Goal: Find specific page/section: Find specific page/section

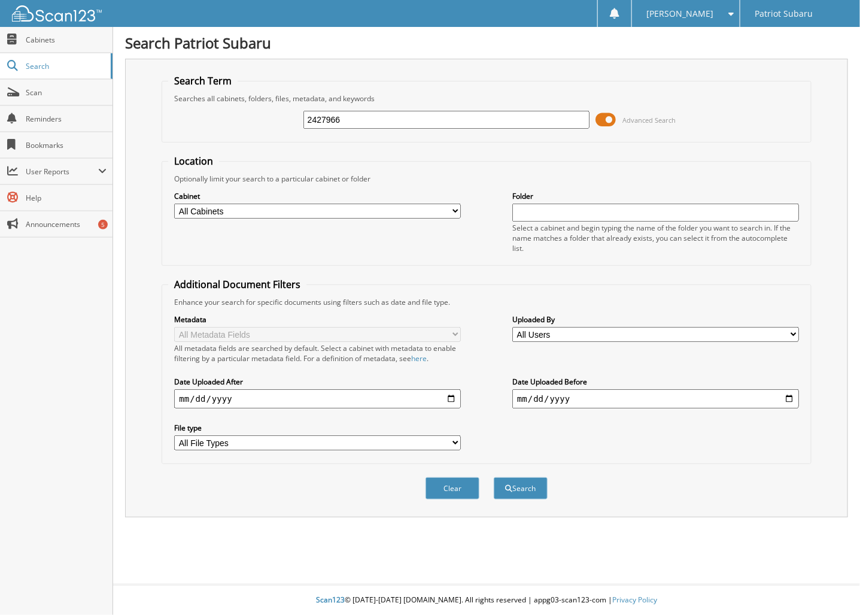
type input "2427966"
click at [494, 477] on button "Search" at bounding box center [521, 488] width 54 height 22
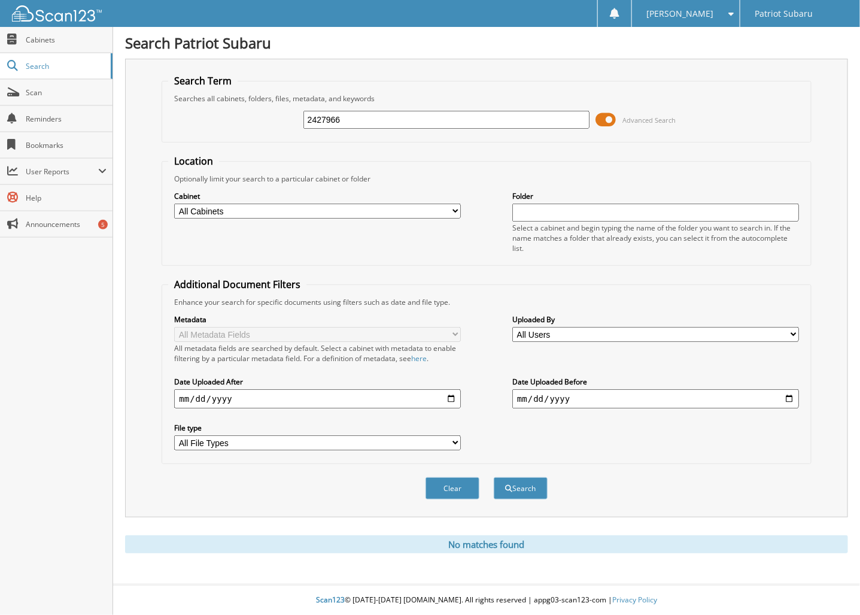
drag, startPoint x: 315, startPoint y: 117, endPoint x: 272, endPoint y: 119, distance: 43.7
click at [274, 119] on div "2427966 Advanced Search" at bounding box center [486, 120] width 636 height 32
type input "27966"
click at [494, 477] on button "Search" at bounding box center [521, 488] width 54 height 22
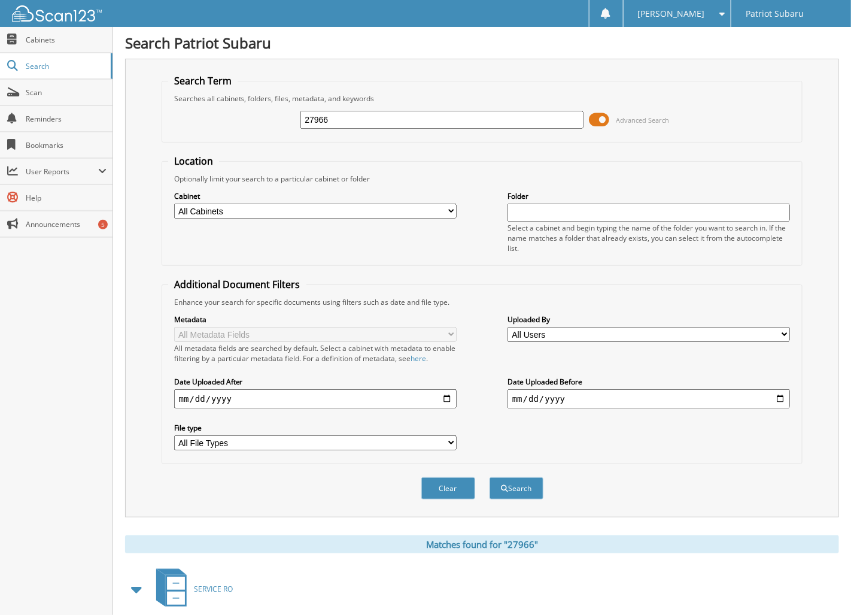
drag, startPoint x: 349, startPoint y: 111, endPoint x: 245, endPoint y: 108, distance: 103.6
click at [247, 113] on div "27966 Advanced Search" at bounding box center [482, 120] width 629 height 32
click at [400, 117] on input "74966" at bounding box center [442, 120] width 283 height 18
type input "74966"
click at [490, 477] on button "Search" at bounding box center [517, 488] width 54 height 22
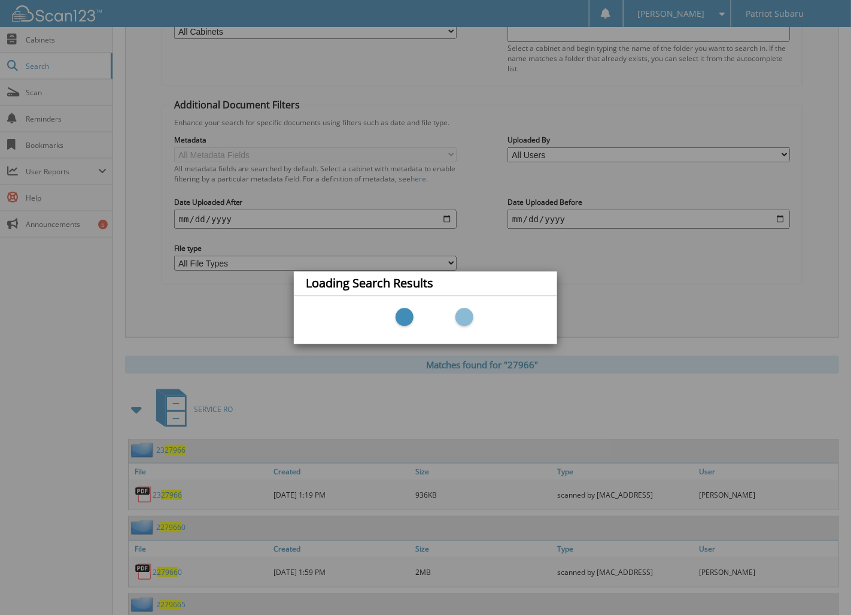
scroll to position [365, 0]
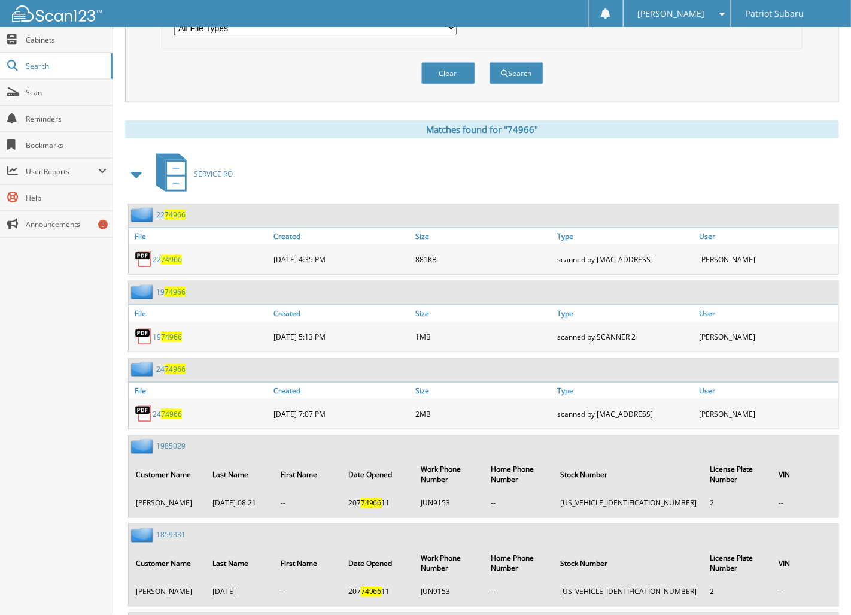
scroll to position [419, 0]
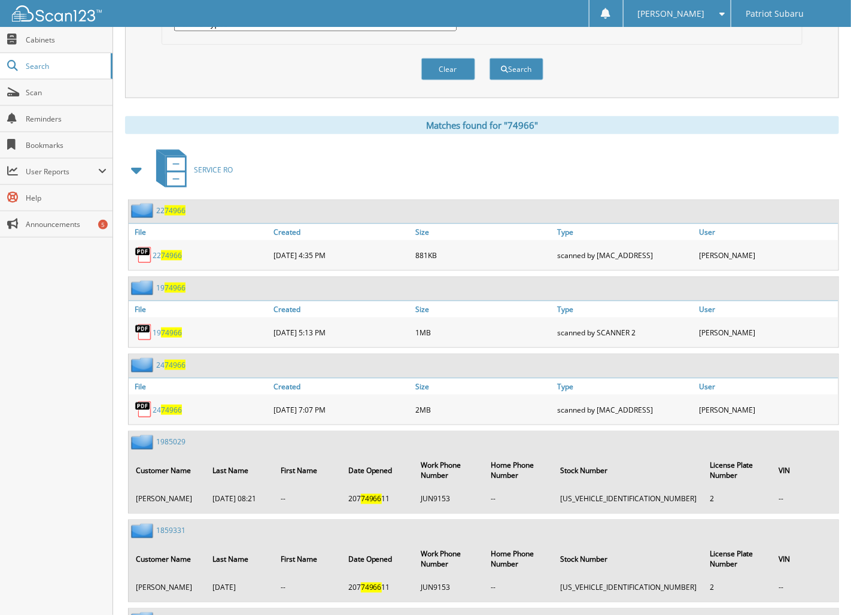
click at [159, 405] on link "24 74966" at bounding box center [167, 410] width 29 height 10
